Goal: Find contact information: Find contact information

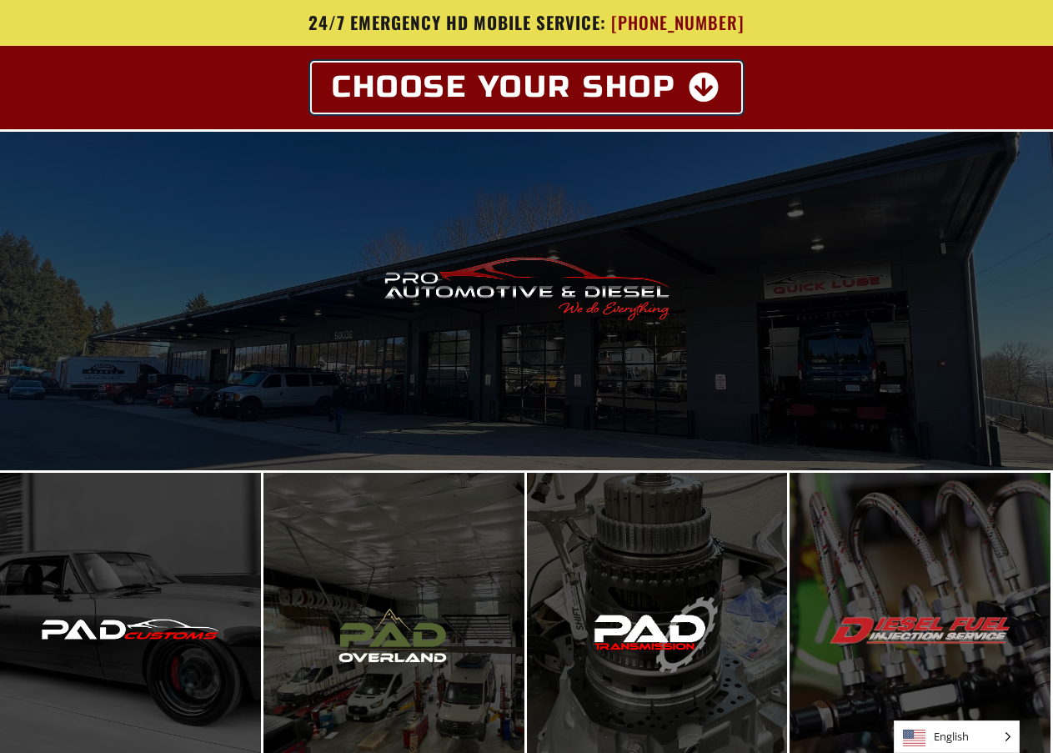
click at [701, 92] on icon at bounding box center [705, 88] width 33 height 30
click at [705, 83] on icon at bounding box center [705, 88] width 33 height 30
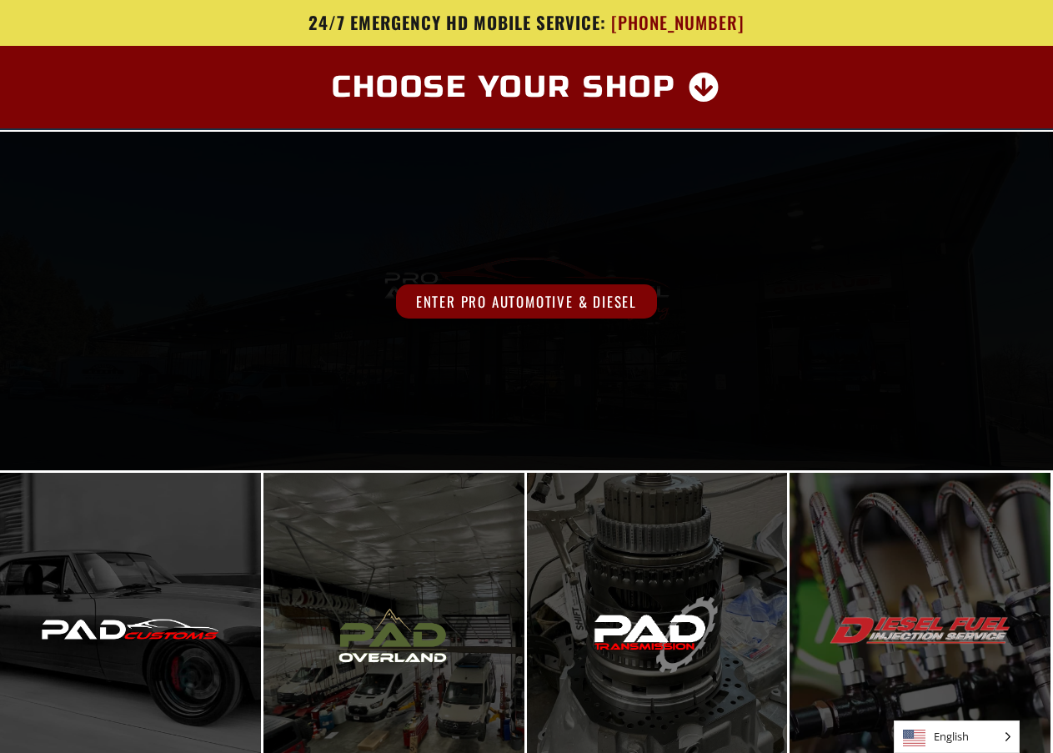
click at [493, 301] on span "Enter Pro Automotive & Diesel" at bounding box center [526, 301] width 261 height 34
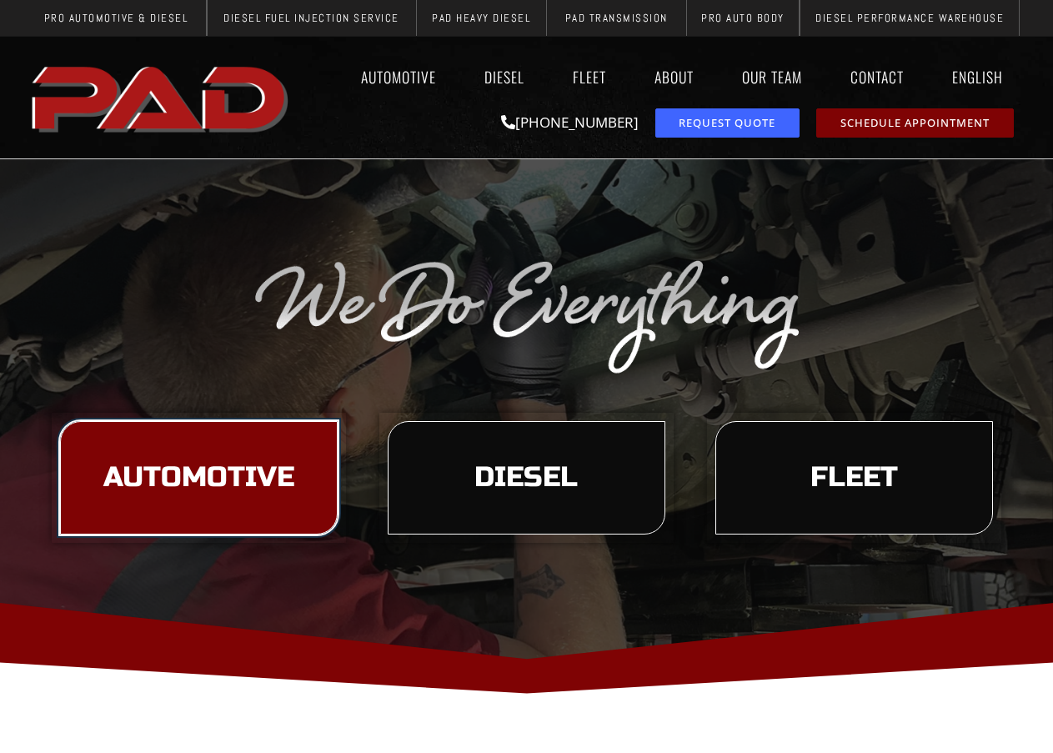
click at [240, 465] on span "Automotive" at bounding box center [198, 478] width 191 height 28
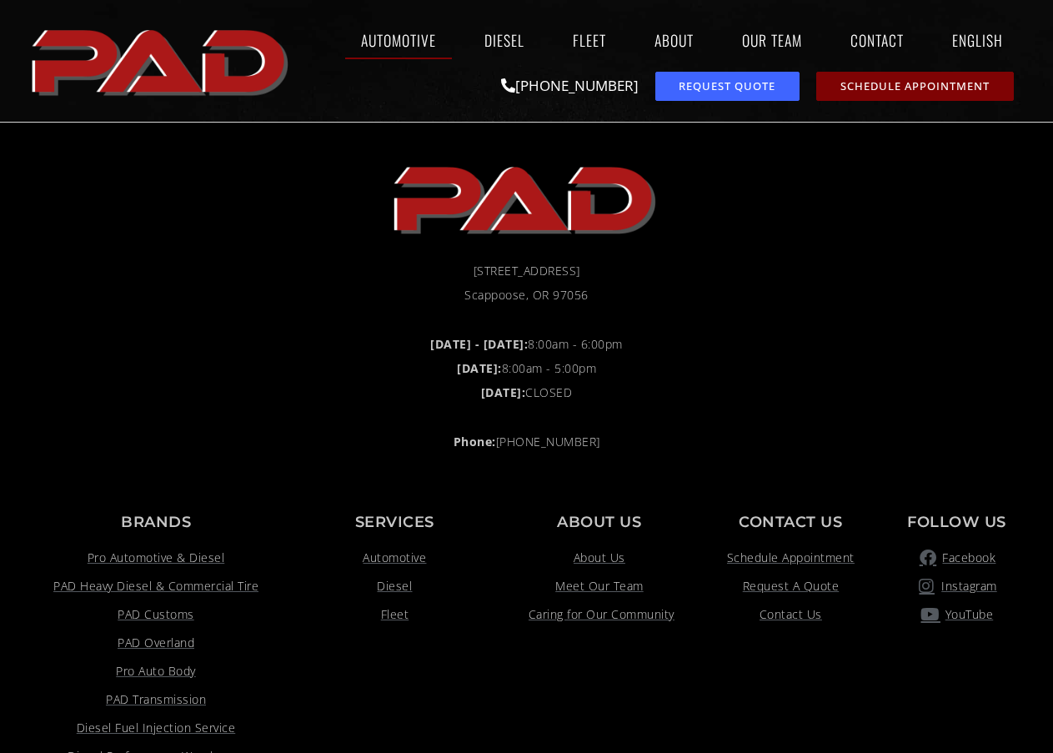
scroll to position [3418, 0]
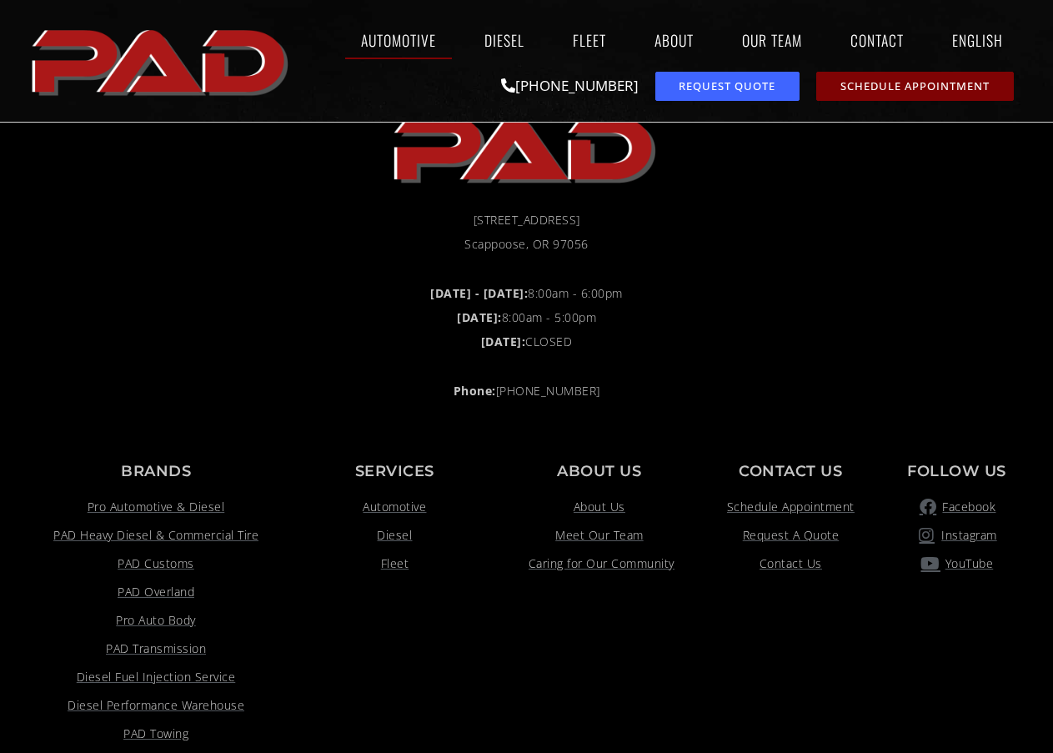
click at [474, 214] on span "[STREET_ADDRESS]" at bounding box center [527, 220] width 107 height 20
drag, startPoint x: 452, startPoint y: 218, endPoint x: 588, endPoint y: 241, distance: 137.9
click at [588, 241] on ul "50038 Columbia River Hwy Scappoose, OR 97056" at bounding box center [527, 232] width 984 height 44
copy ul "50038 Columbia River Hwy Scappoose, OR 97056"
